Goal: Navigation & Orientation: Find specific page/section

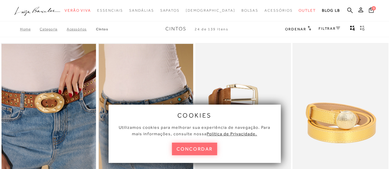
click at [200, 151] on button "concordar" at bounding box center [194, 149] width 45 height 13
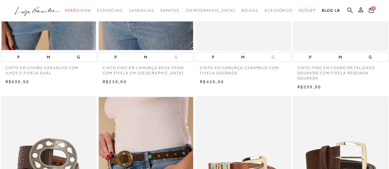
scroll to position [160, 0]
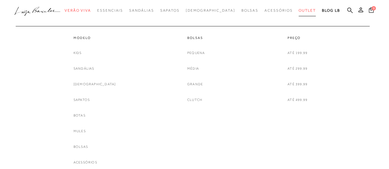
click at [298, 10] on span "Outlet" at bounding box center [306, 10] width 17 height 4
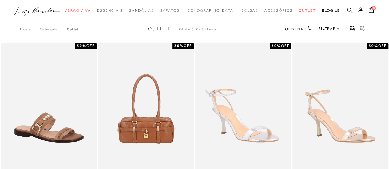
click at [298, 10] on span "Outlet" at bounding box center [306, 10] width 17 height 4
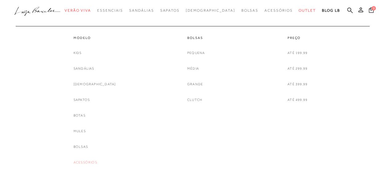
click at [92, 163] on link "Acessórios" at bounding box center [85, 162] width 24 height 6
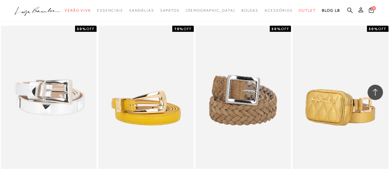
scroll to position [782, 0]
